Goal: Transaction & Acquisition: Purchase product/service

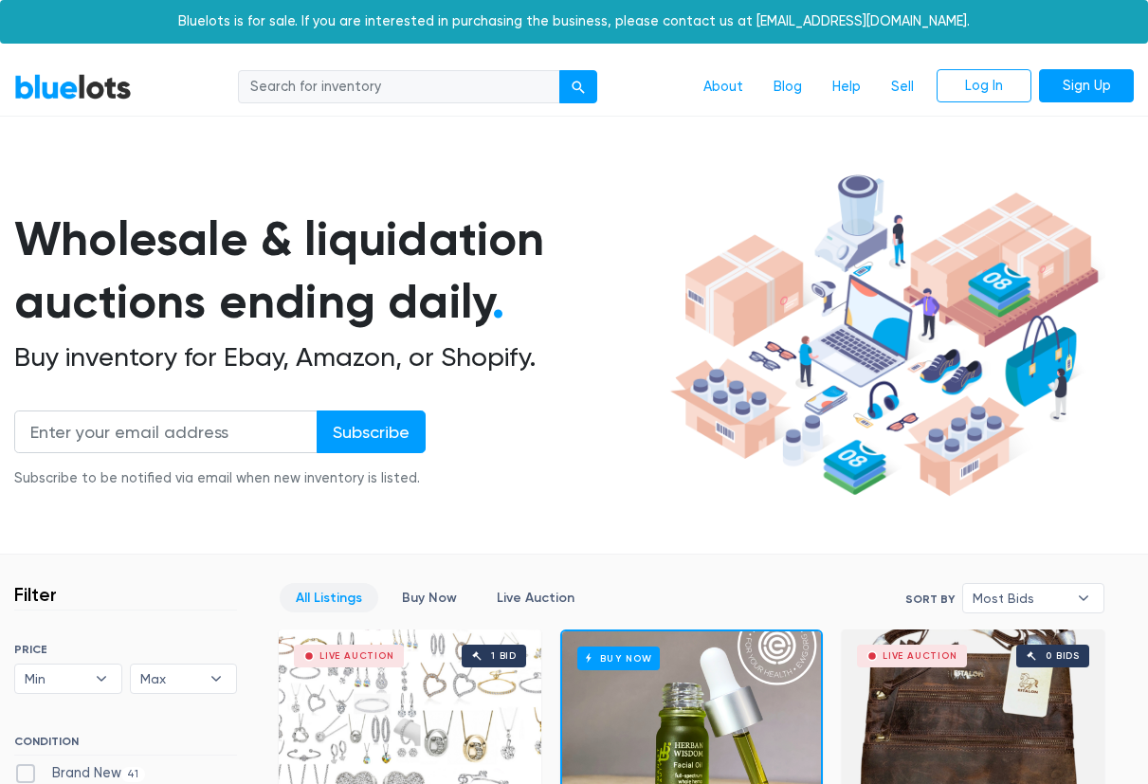
click at [306, 67] on nav "BlueLots About Blog Help Sell Log In Sign Up" at bounding box center [574, 88] width 1148 height 58
click at [306, 79] on input "search" at bounding box center [399, 87] width 322 height 34
type input "cologne"
click at [559, 70] on button "submit" at bounding box center [578, 87] width 38 height 34
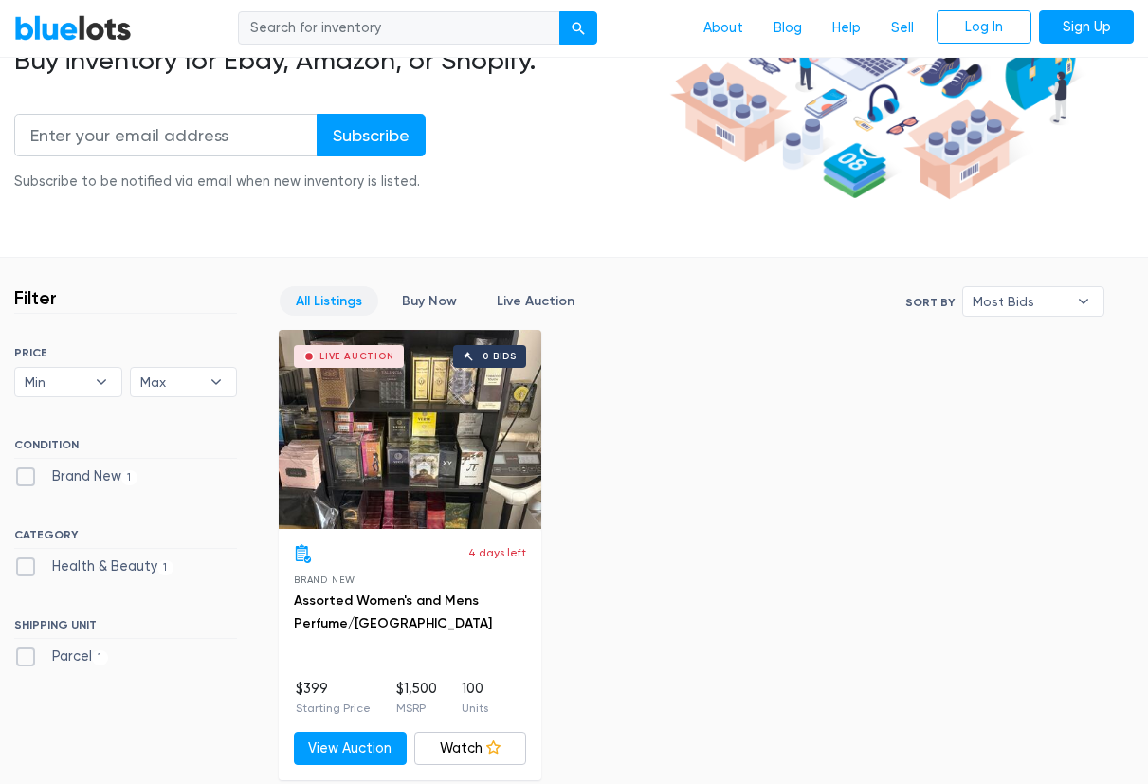
scroll to position [333, 0]
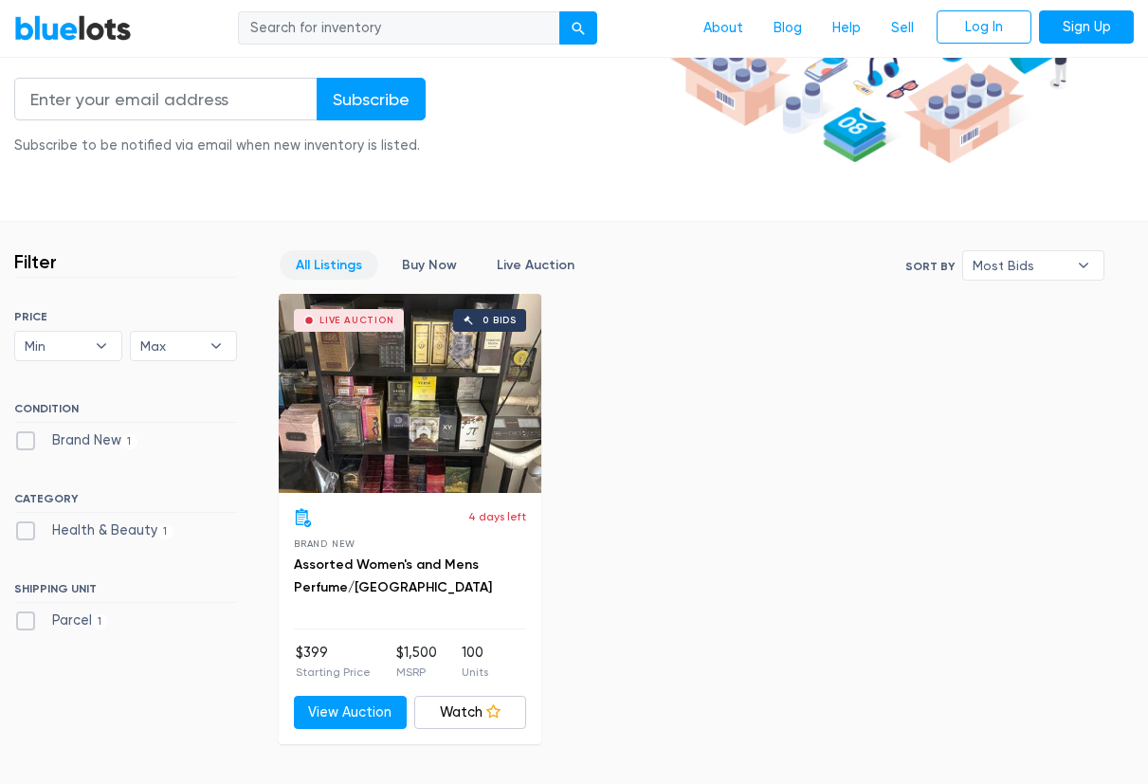
click at [415, 448] on div "Live Auction 0 bids" at bounding box center [410, 393] width 263 height 199
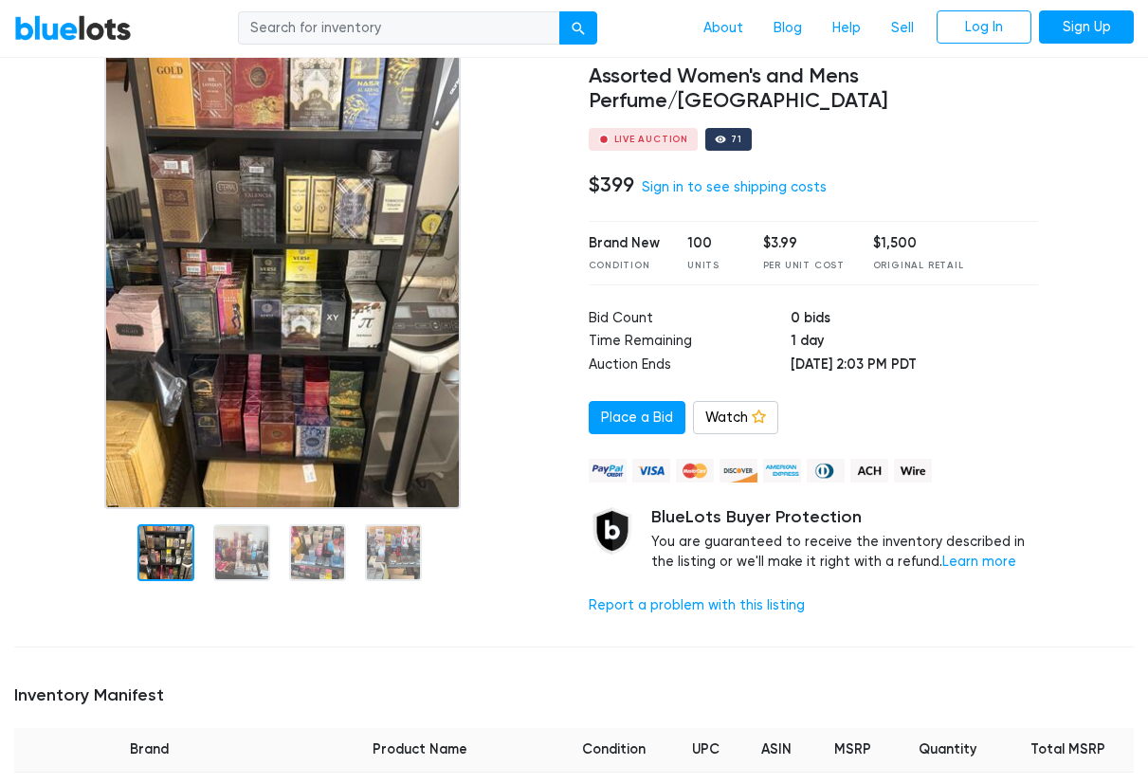
scroll to position [152, 0]
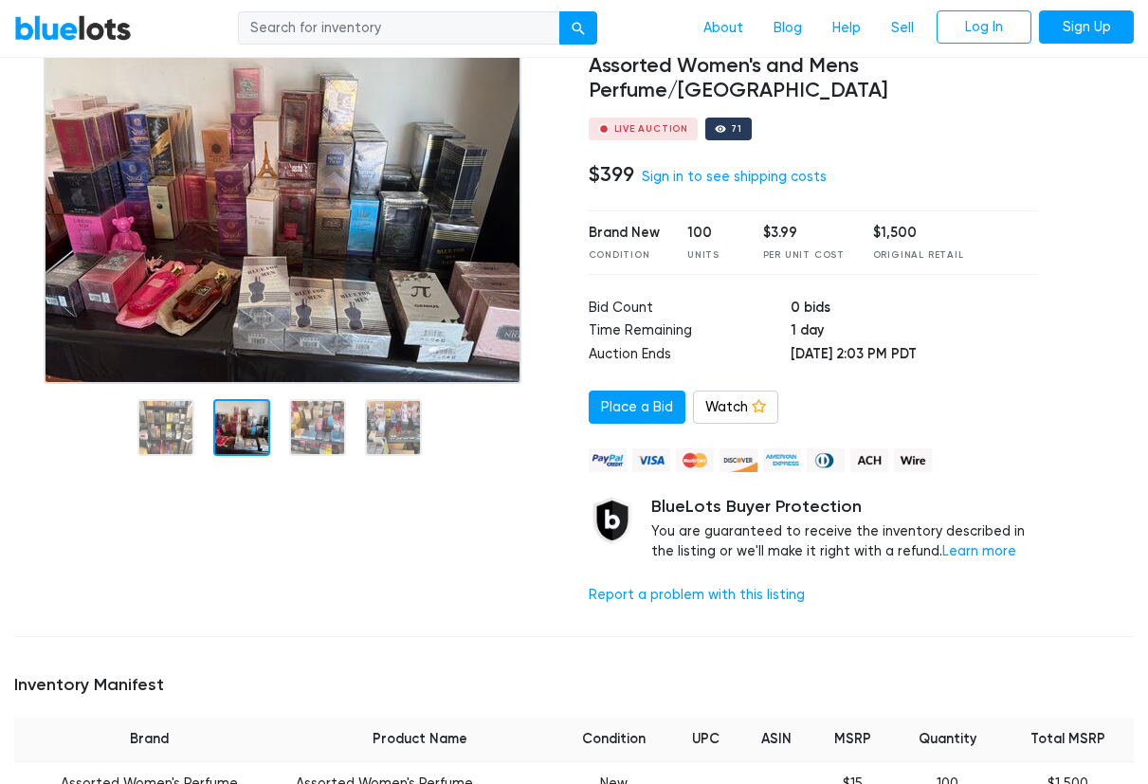
click at [236, 541] on div at bounding box center [287, 323] width 574 height 596
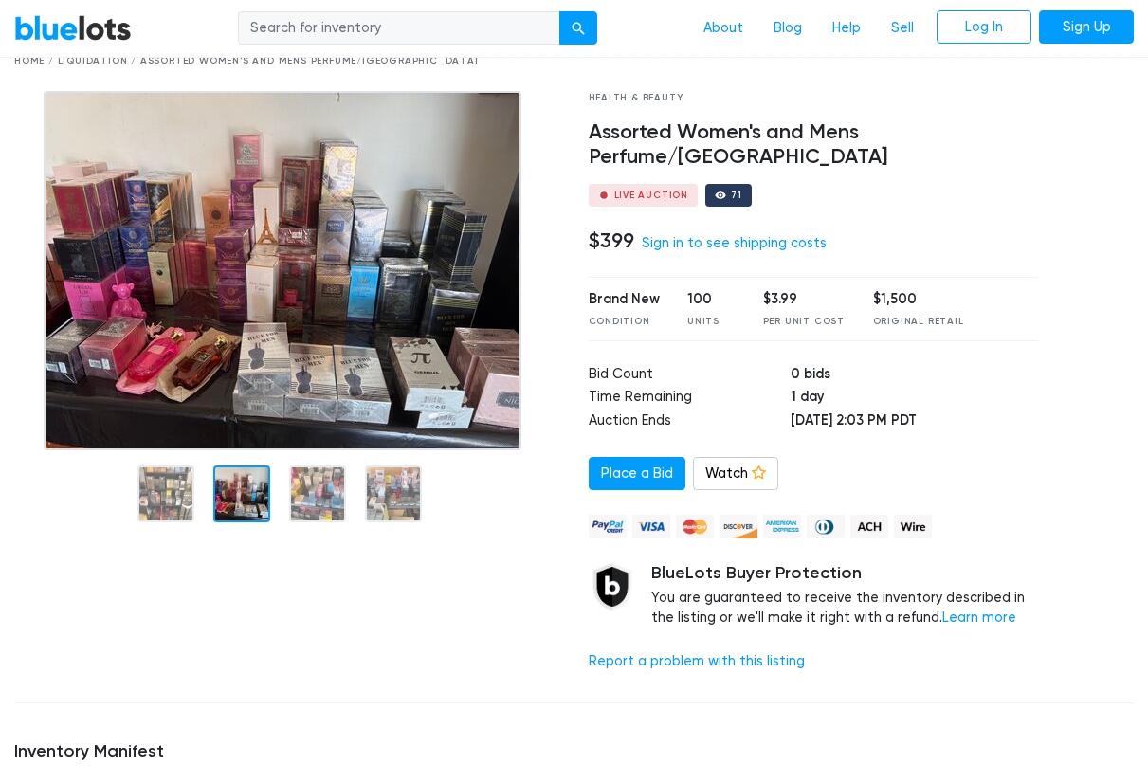
scroll to position [64, 0]
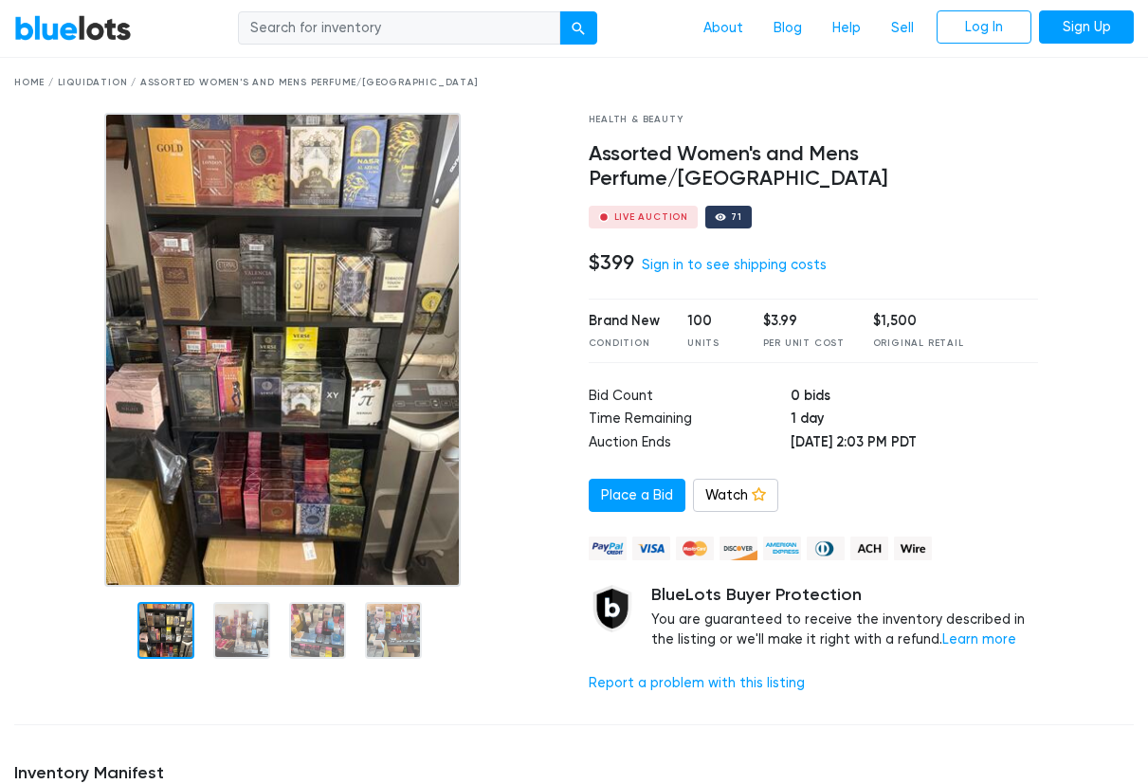
click at [362, 41] on input "search" at bounding box center [399, 28] width 322 height 34
type input "quarter zips"
click at [559, 11] on button "submit" at bounding box center [578, 28] width 38 height 34
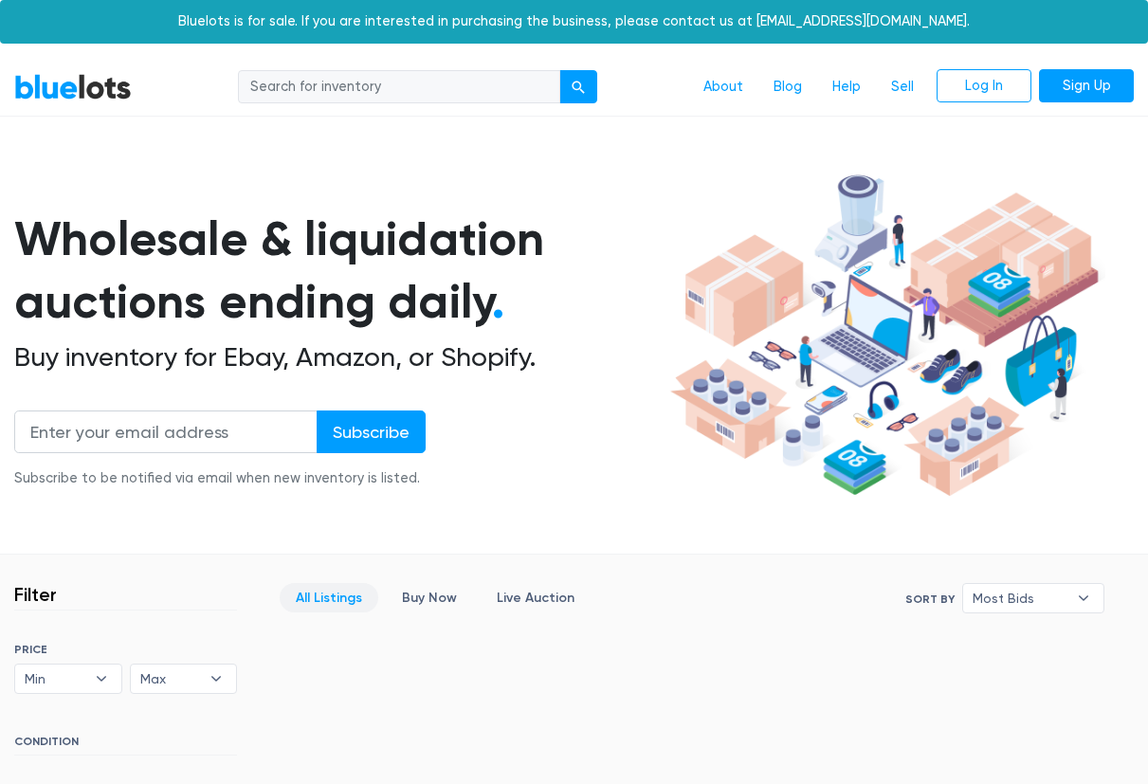
click at [321, 74] on input "search" at bounding box center [399, 87] width 322 height 34
type input "polos"
click at [559, 70] on button "submit" at bounding box center [578, 87] width 38 height 34
click at [435, 93] on input "search" at bounding box center [399, 87] width 322 height 34
type input "ralph lauren"
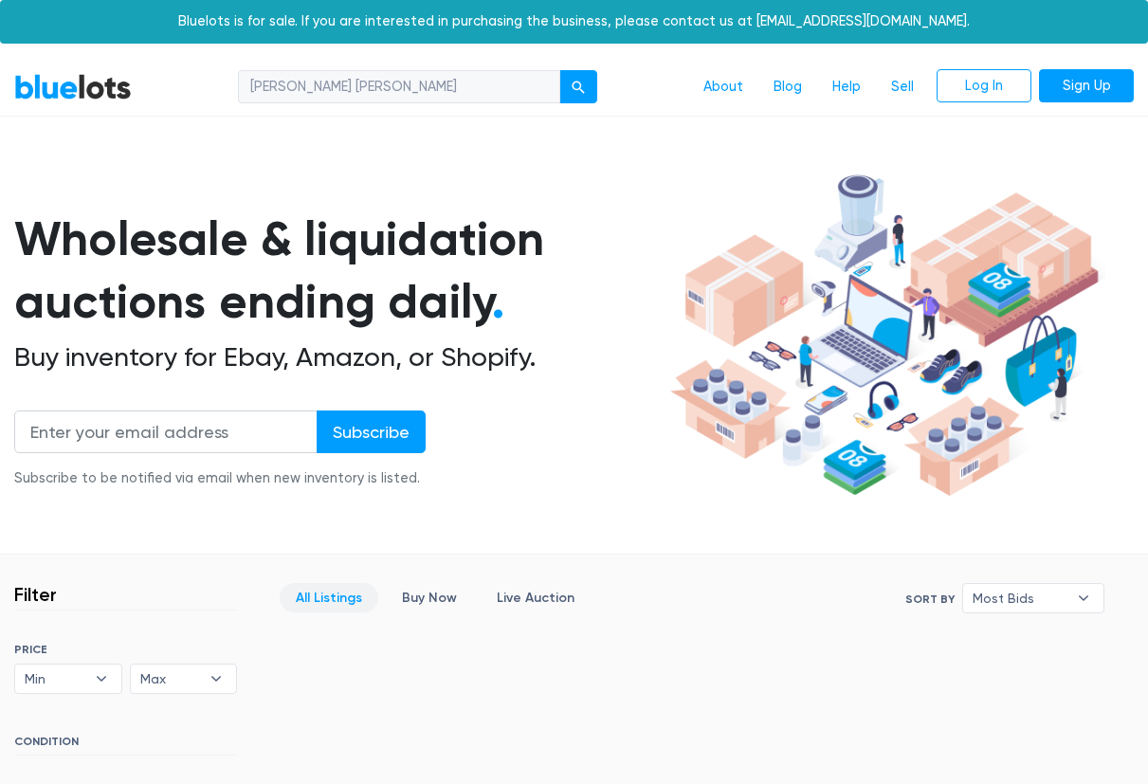
click at [559, 70] on button "submit" at bounding box center [578, 87] width 38 height 34
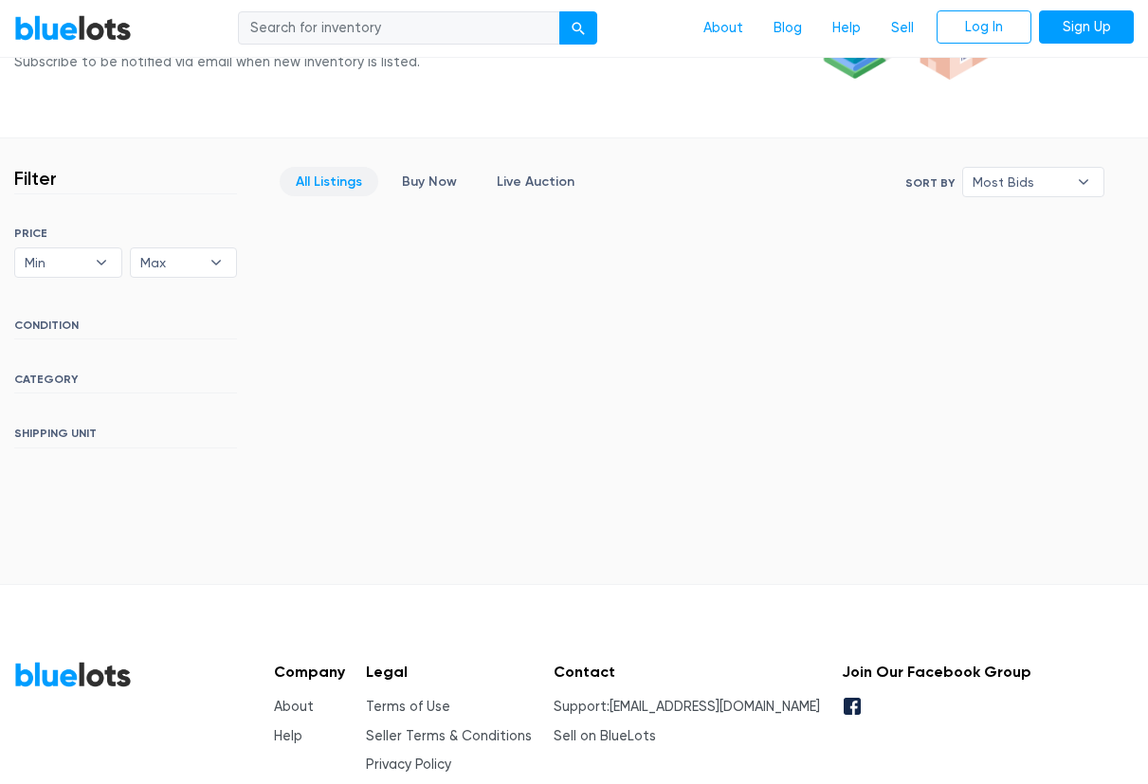
scroll to position [409, 0]
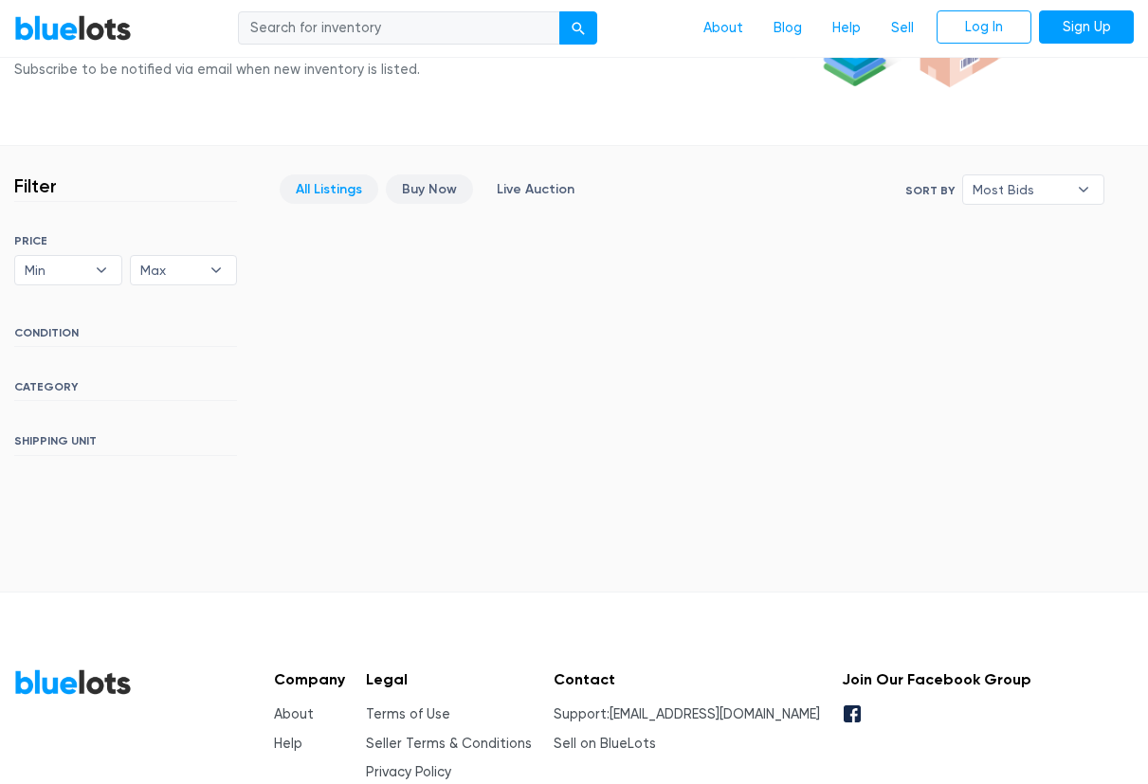
click at [445, 186] on link "Buy Now" at bounding box center [429, 188] width 87 height 29
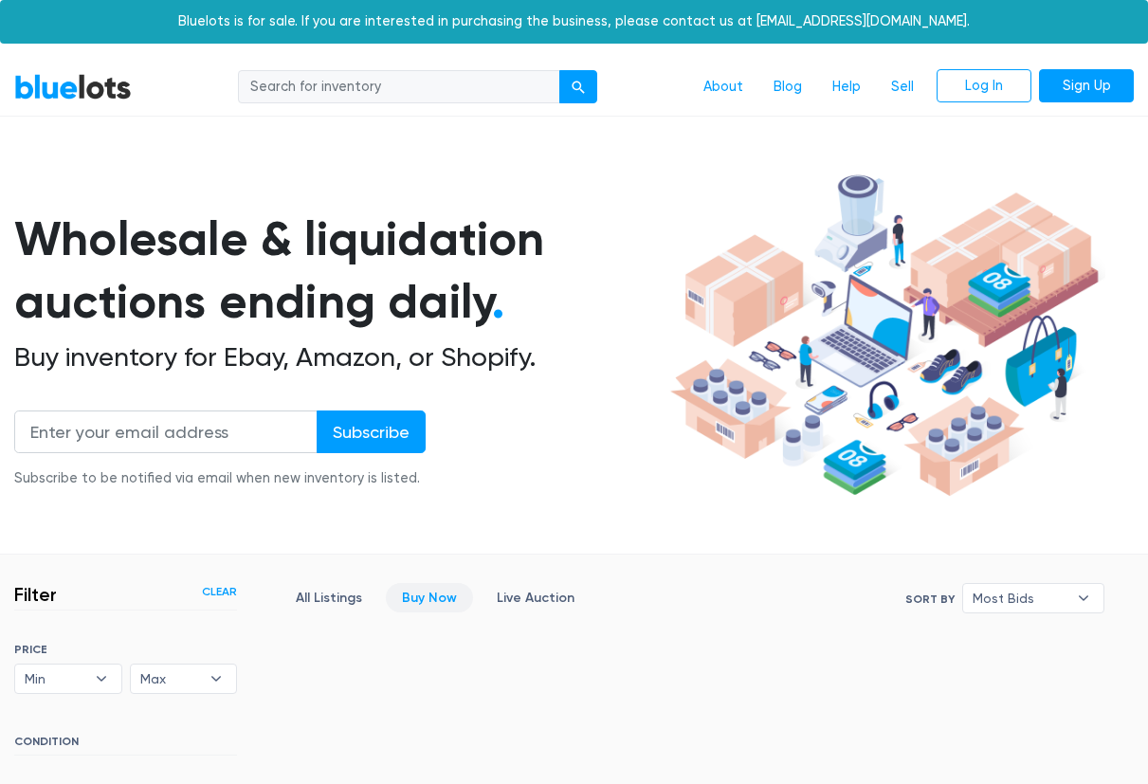
scroll to position [504, 0]
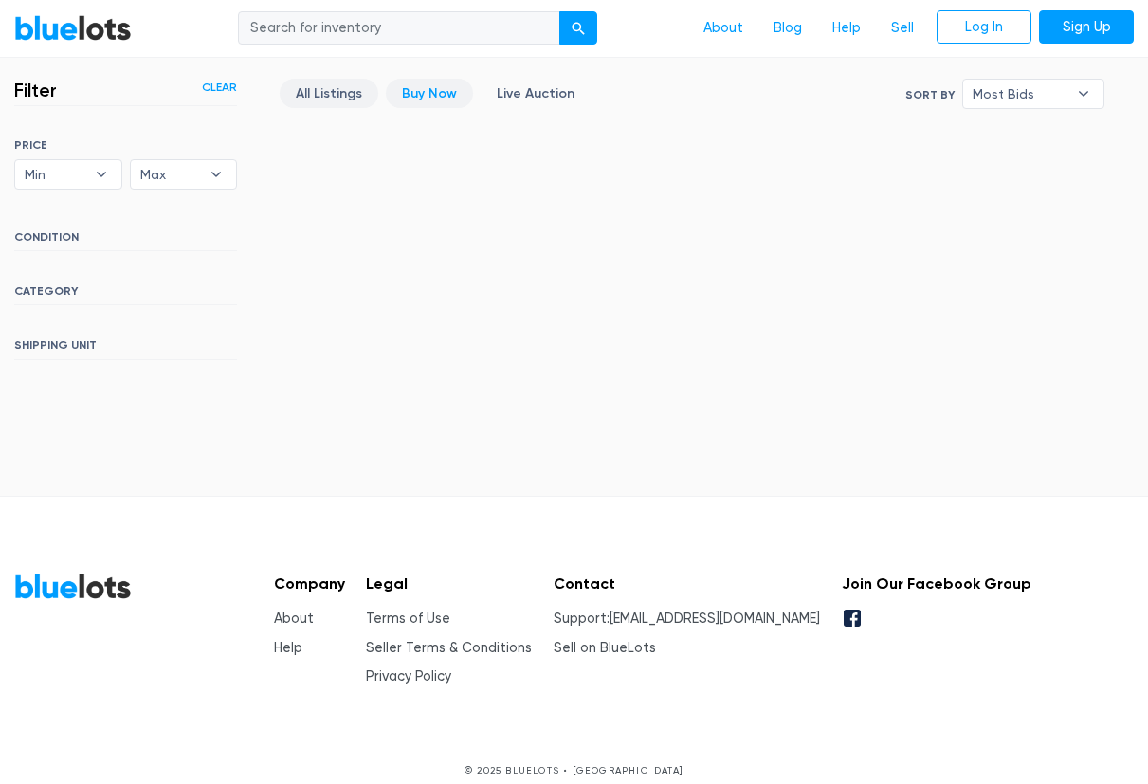
click at [328, 106] on link "All Listings" at bounding box center [329, 93] width 99 height 29
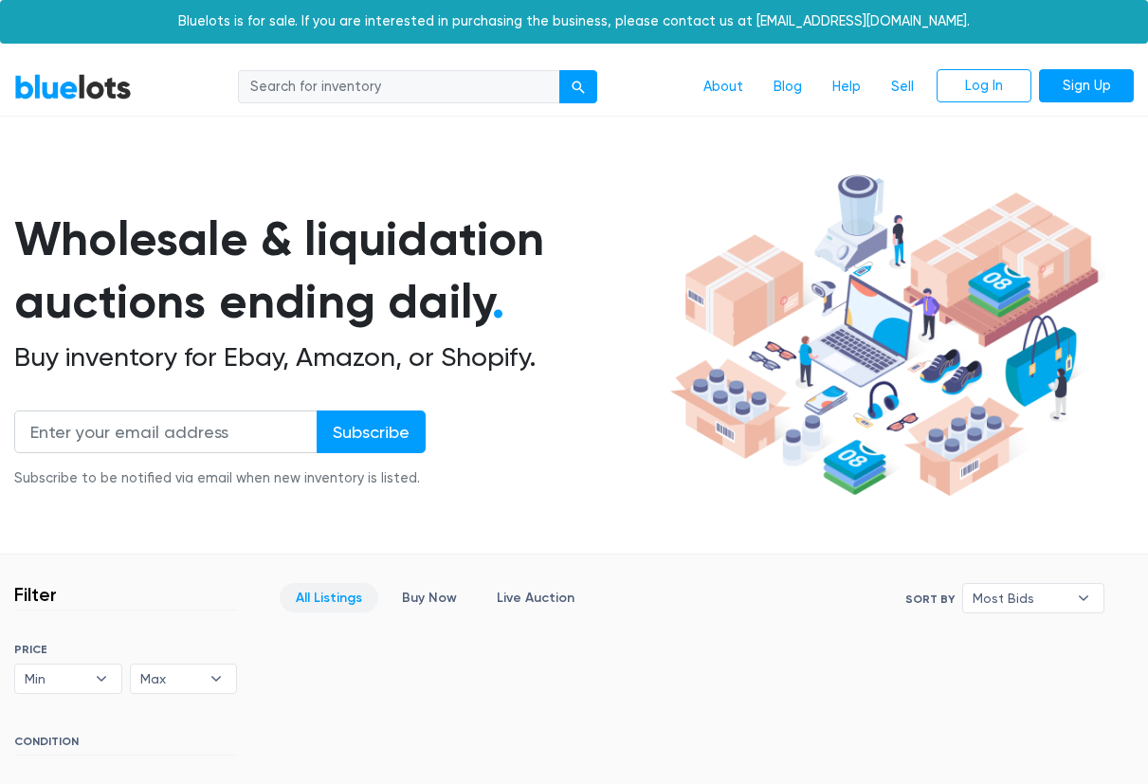
scroll to position [504, 0]
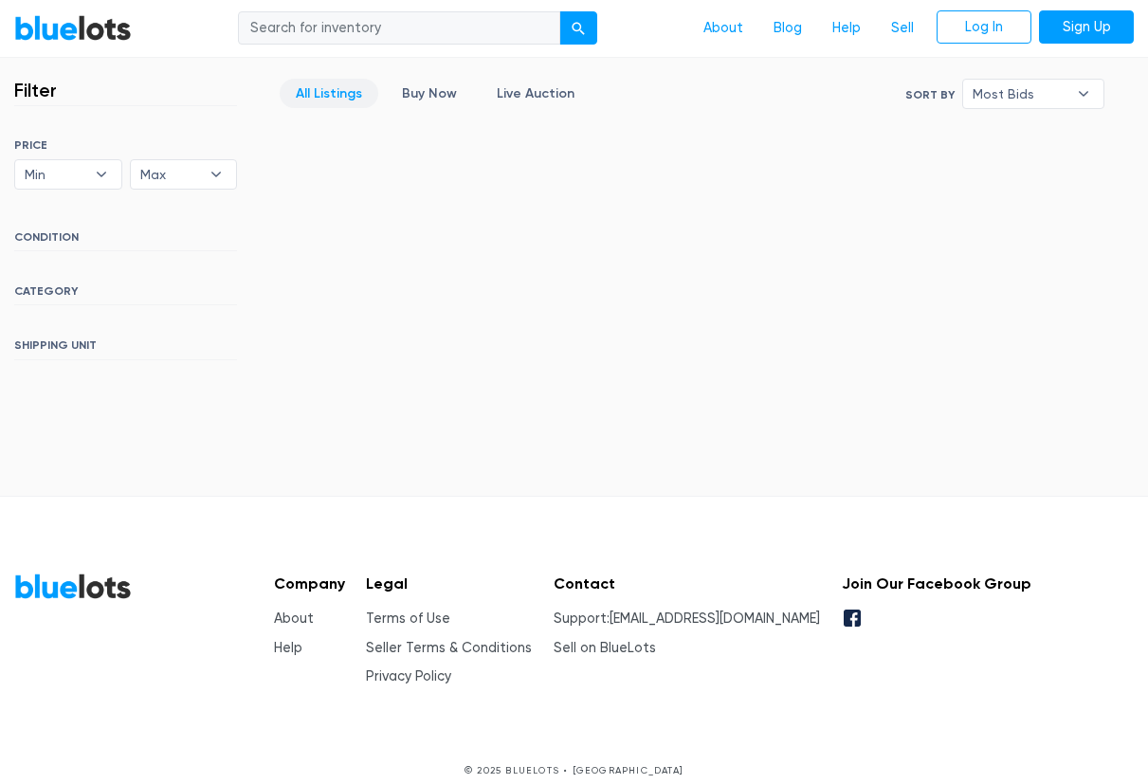
click at [326, 22] on input "search" at bounding box center [399, 28] width 322 height 34
type input "quarterzips"
click at [559, 11] on button "submit" at bounding box center [578, 28] width 38 height 34
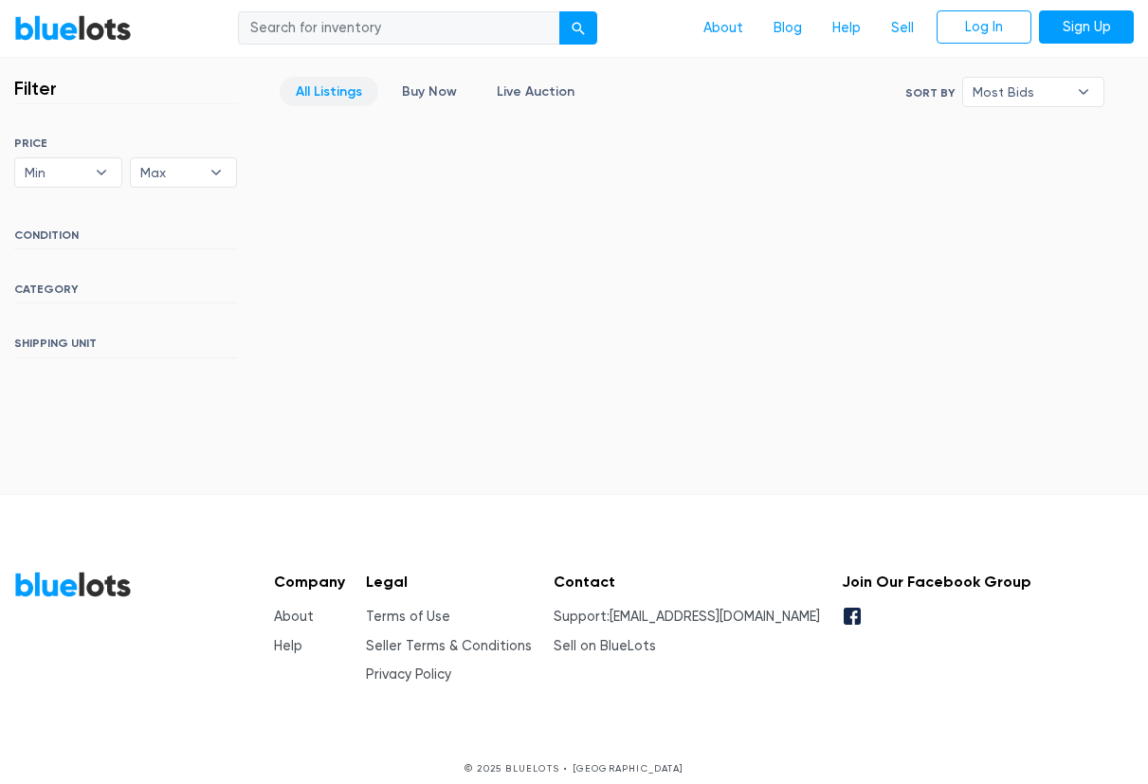
scroll to position [387, 0]
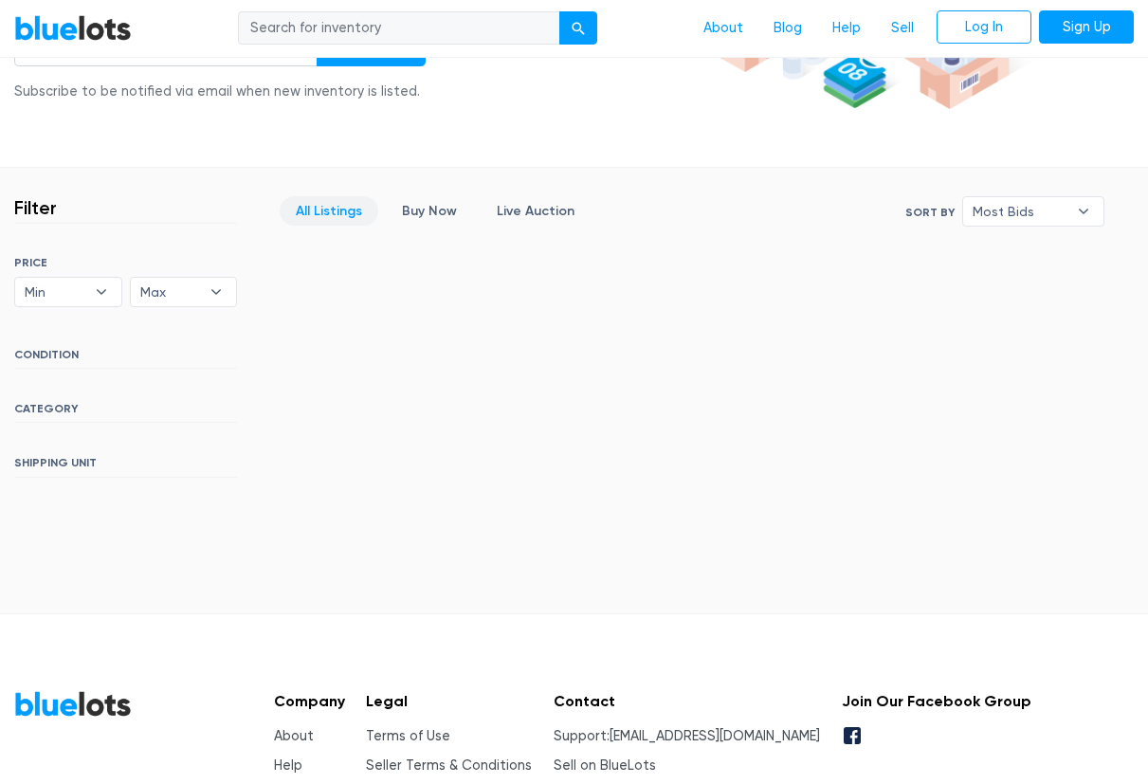
click at [424, 227] on div "All Listings Buy Now Live Auction" at bounding box center [435, 218] width 312 height 44
click at [481, 216] on link "Live Auction" at bounding box center [536, 210] width 110 height 29
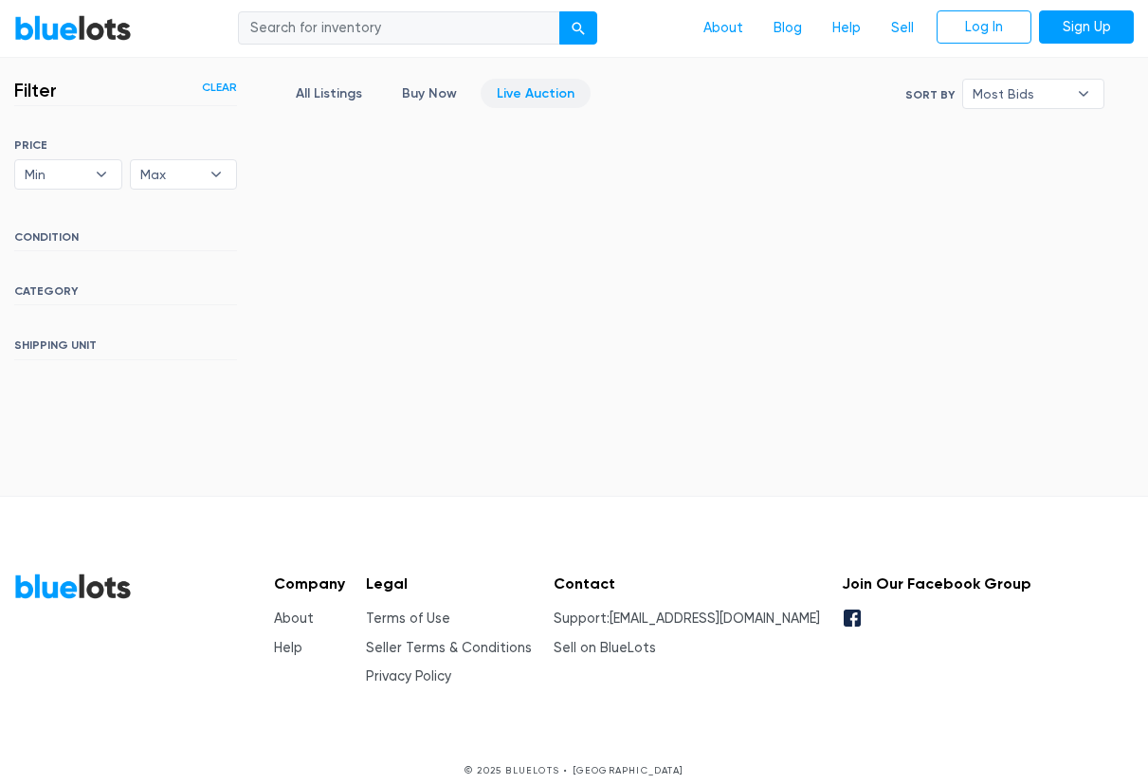
click at [518, 215] on div "Filter Filter & Sort Clear SORT BY Most Bids Ending Soonest Newly Listed Lowest…" at bounding box center [574, 221] width 1148 height 343
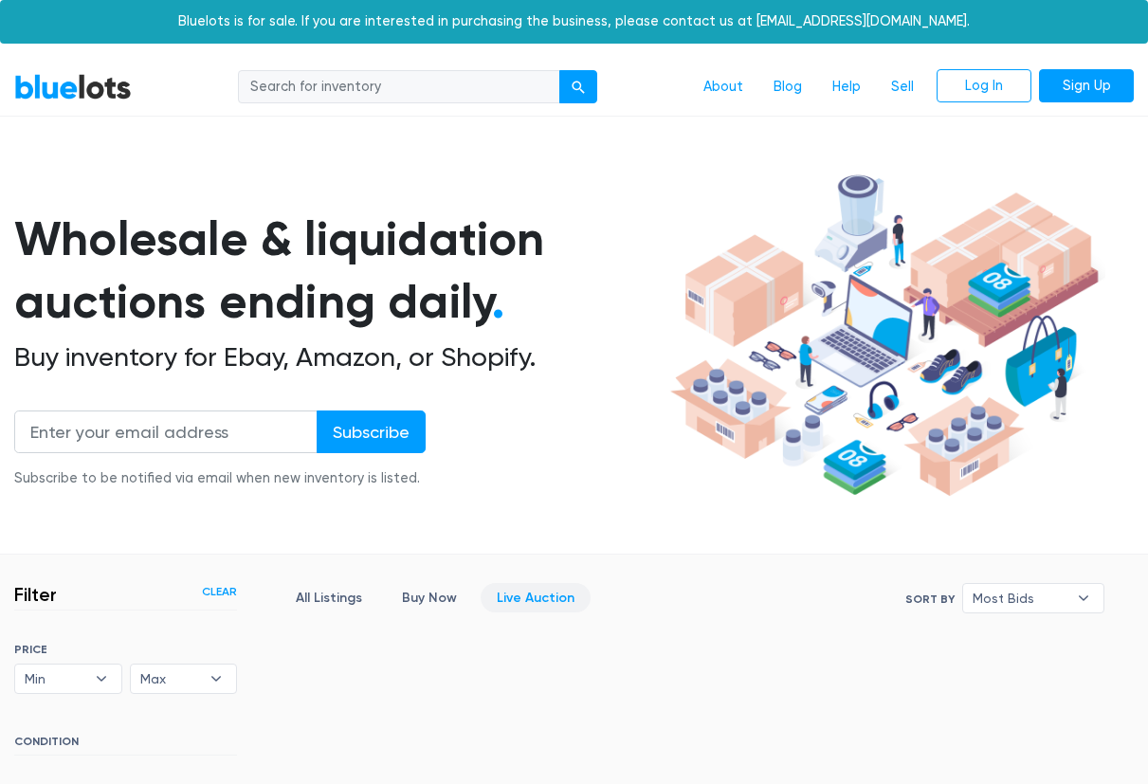
click at [82, 96] on link "BlueLots" at bounding box center [73, 86] width 118 height 27
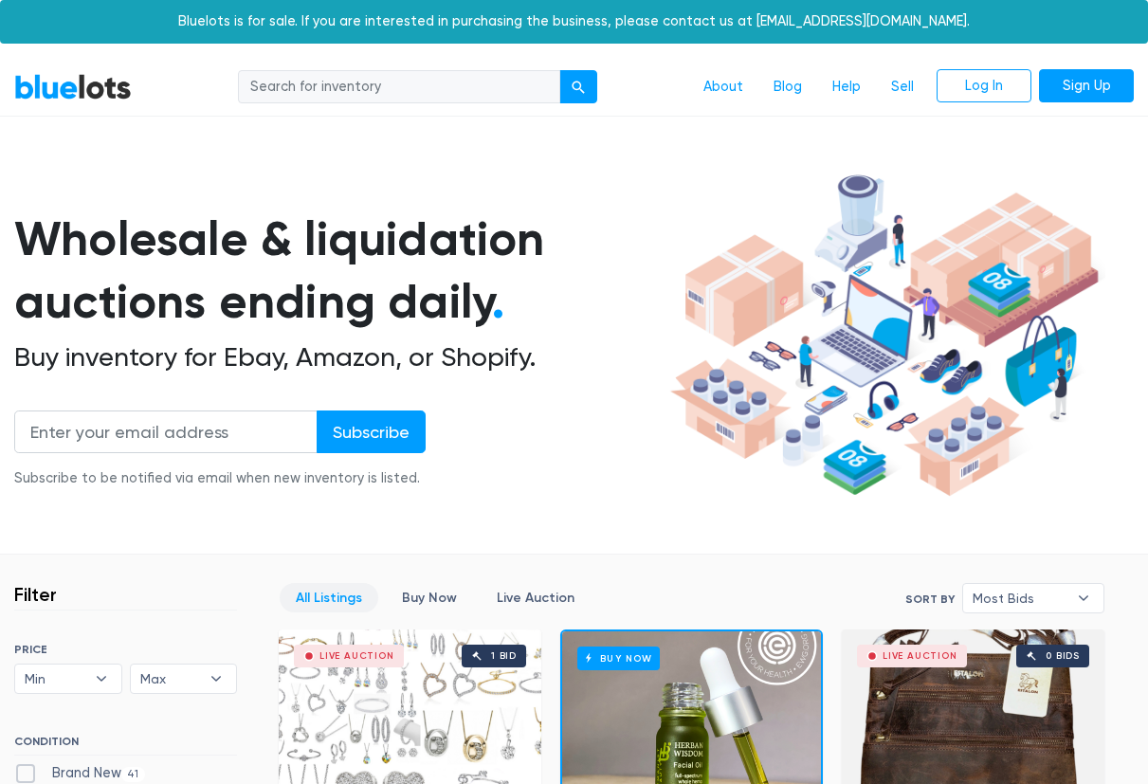
click at [320, 85] on input "search" at bounding box center [399, 87] width 322 height 34
type input "macbooks"
click at [559, 70] on button "submit" at bounding box center [578, 87] width 38 height 34
